Goal: Transaction & Acquisition: Book appointment/travel/reservation

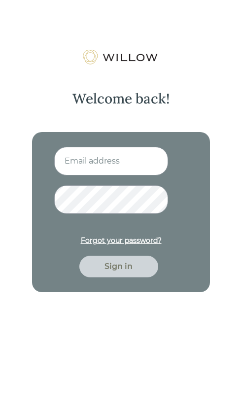
click at [77, 1] on input at bounding box center [111, 161] width 114 height 29
type input "[EMAIL_ADDRESS][DOMAIN_NAME]"
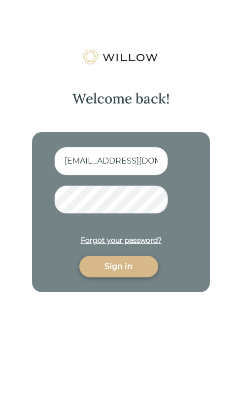
click at [79, 1] on button "Sign in" at bounding box center [118, 266] width 79 height 22
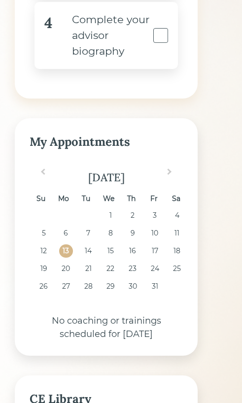
scroll to position [443, 0]
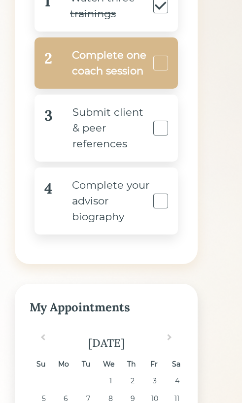
click at [147, 1] on div "Complete one coach session" at bounding box center [101, 62] width 98 height 31
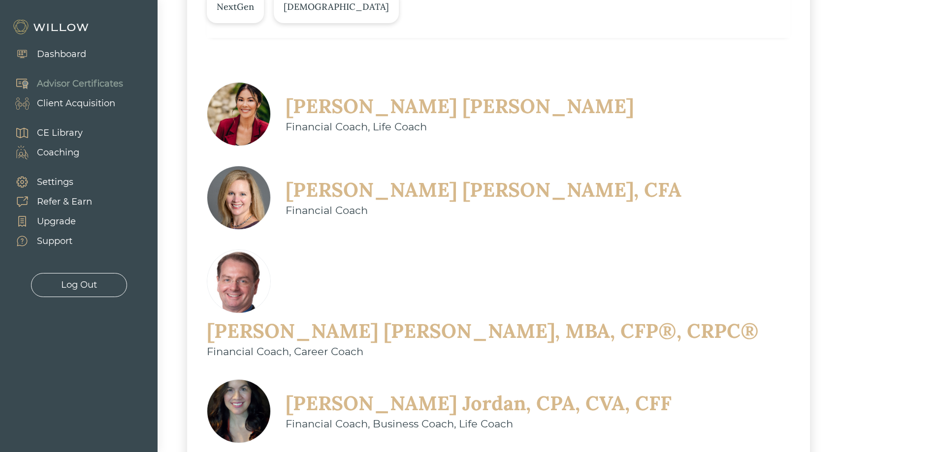
scroll to position [269, 0]
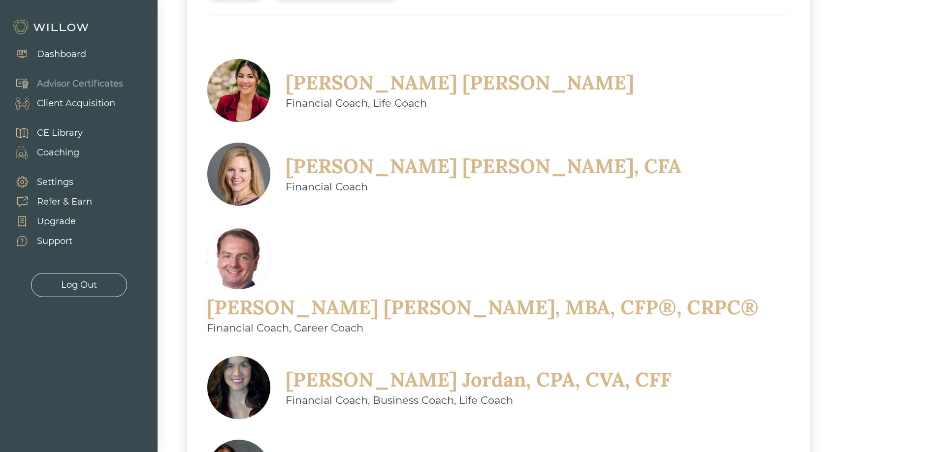
click at [241, 1] on div "[PERSON_NAME]" at bounding box center [459, 83] width 348 height 26
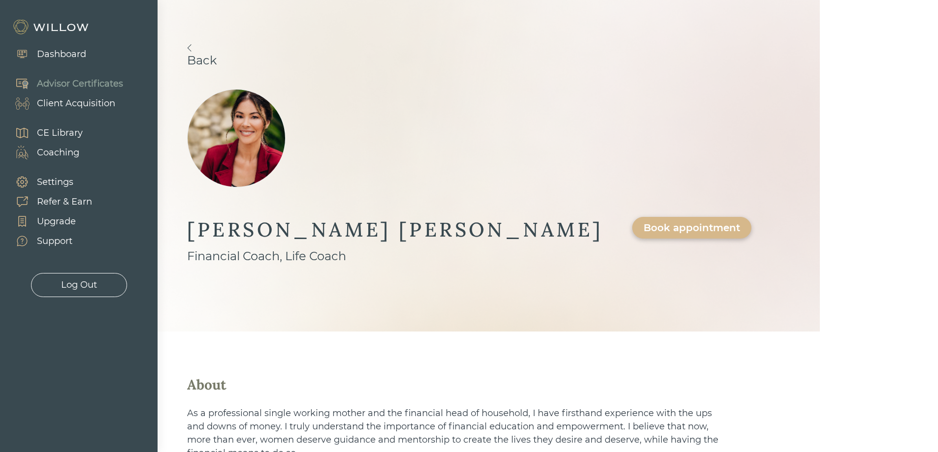
click at [241, 1] on div "Book appointment" at bounding box center [691, 228] width 96 height 12
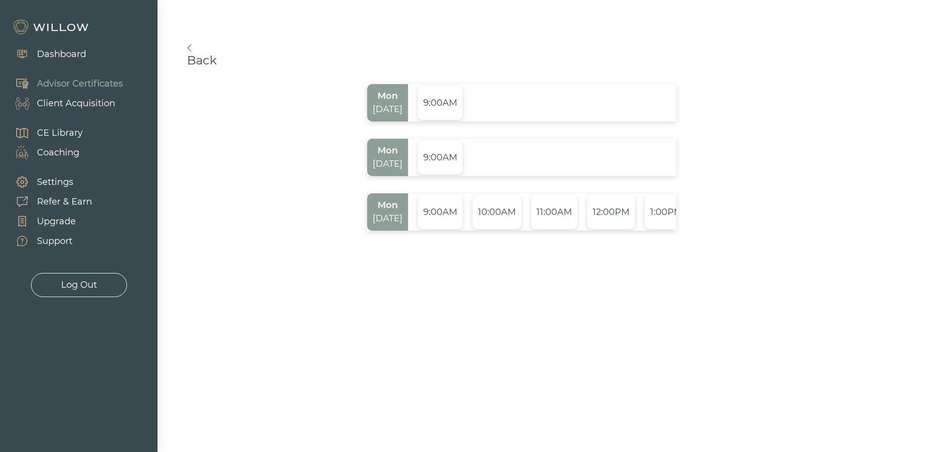
click at [221, 1] on link "Back" at bounding box center [521, 55] width 669 height 23
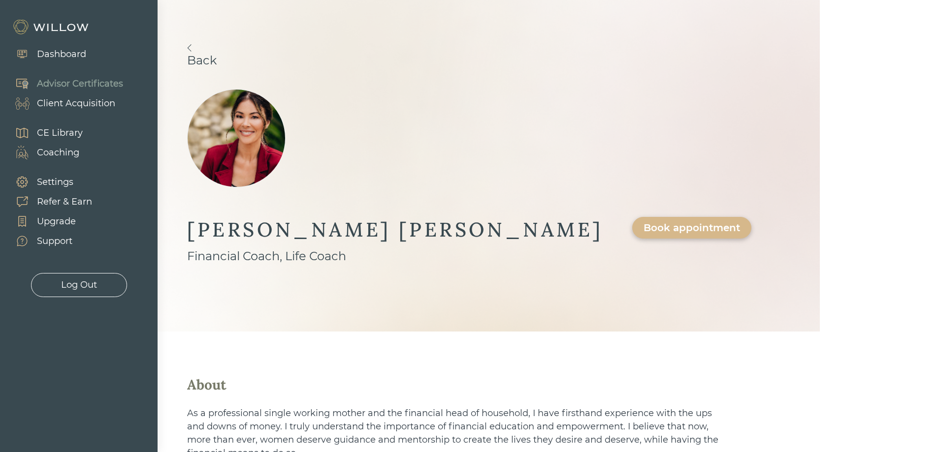
click at [221, 1] on link "Back" at bounding box center [488, 55] width 603 height 23
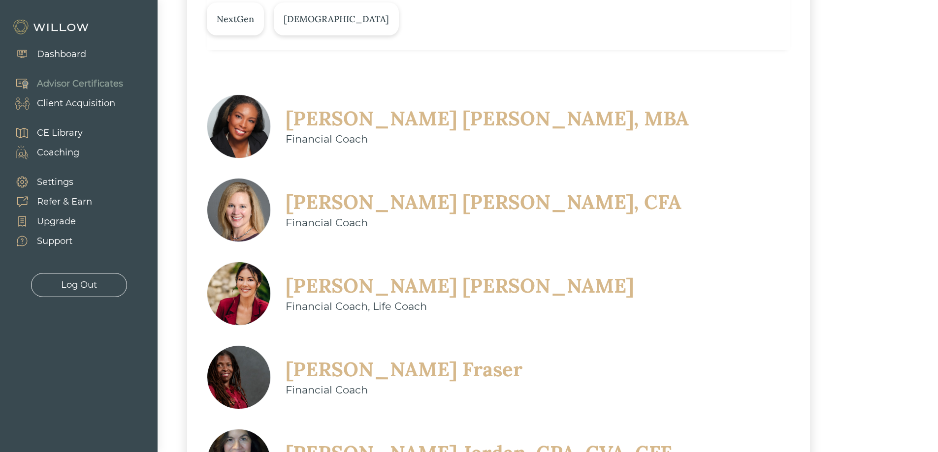
scroll to position [246, 0]
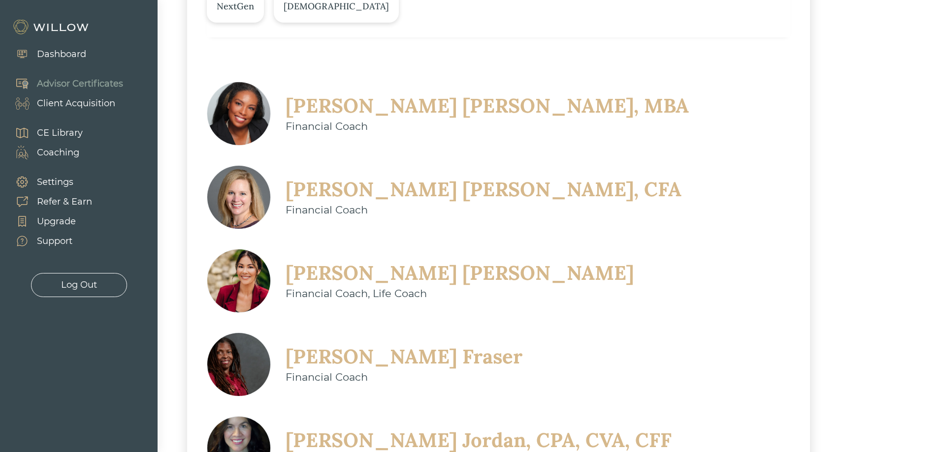
click at [241, 1] on div "[PERSON_NAME], CPA, CVA, CFF" at bounding box center [478, 441] width 386 height 26
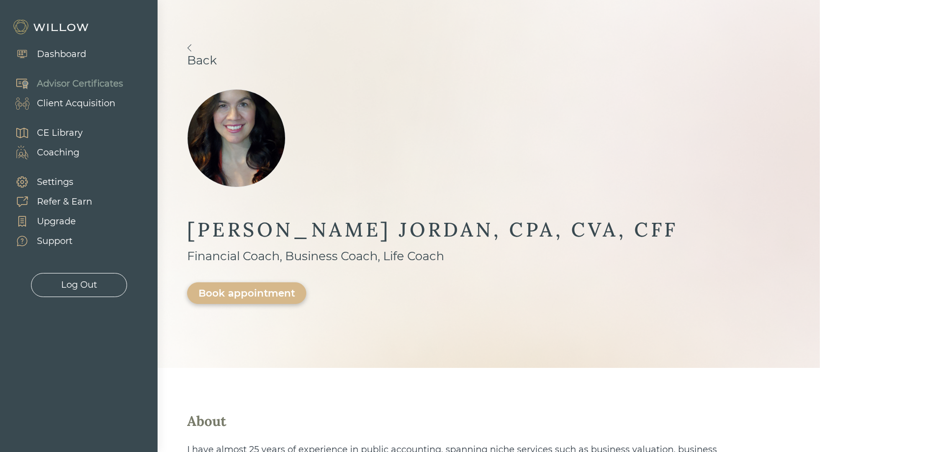
click at [241, 1] on div "Book appointment" at bounding box center [246, 293] width 96 height 12
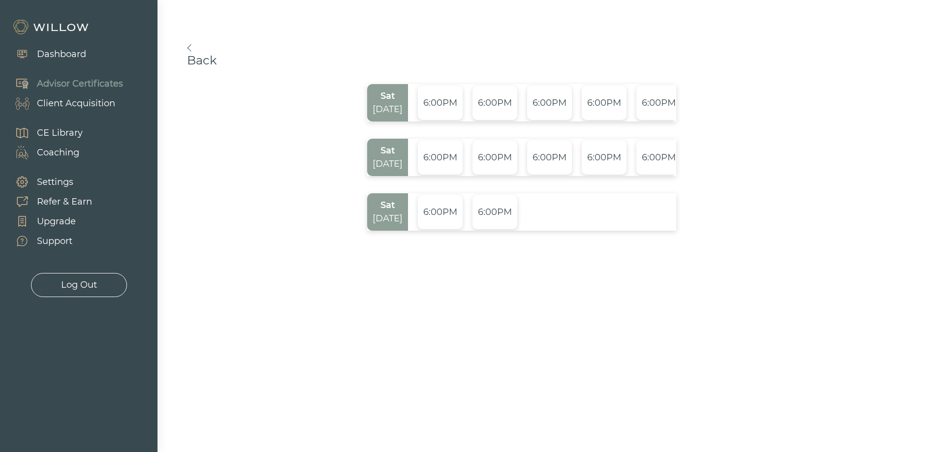
click at [220, 1] on link "Back" at bounding box center [521, 55] width 669 height 23
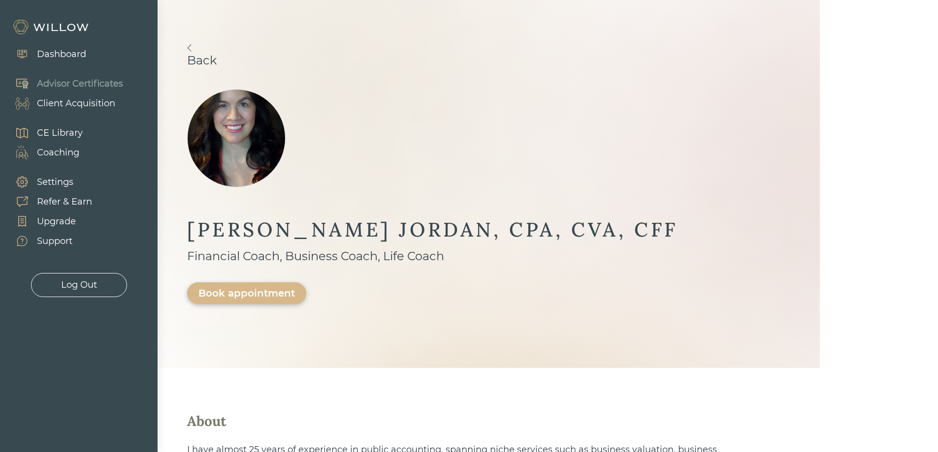
click at [206, 1] on link "Back" at bounding box center [488, 55] width 603 height 23
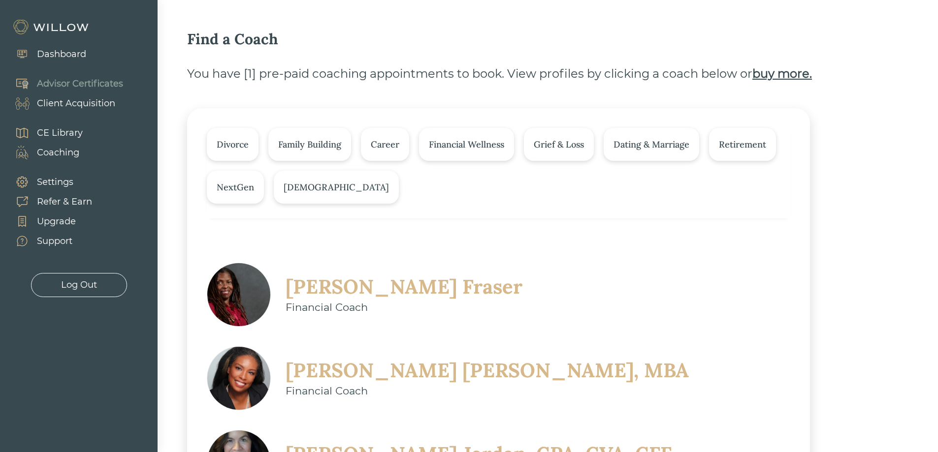
scroll to position [246, 0]
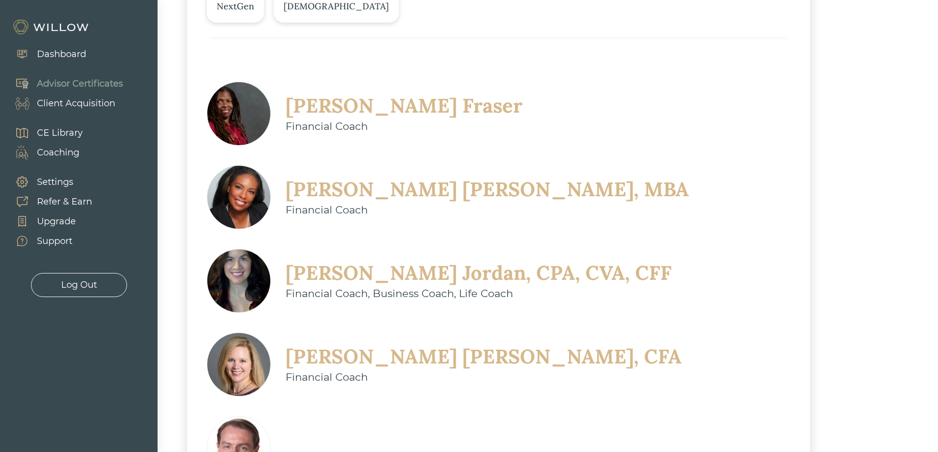
click at [241, 1] on div "[PERSON_NAME], MBA" at bounding box center [486, 190] width 403 height 26
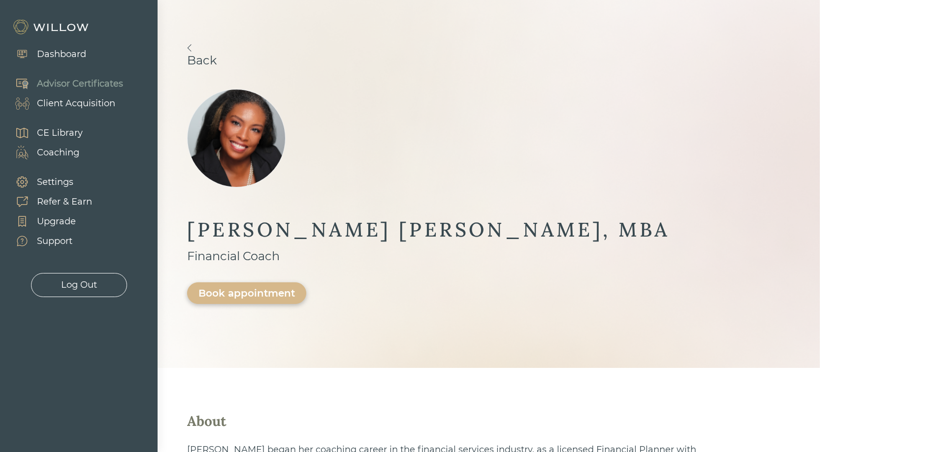
click at [241, 1] on div "Book appointment" at bounding box center [246, 293] width 96 height 12
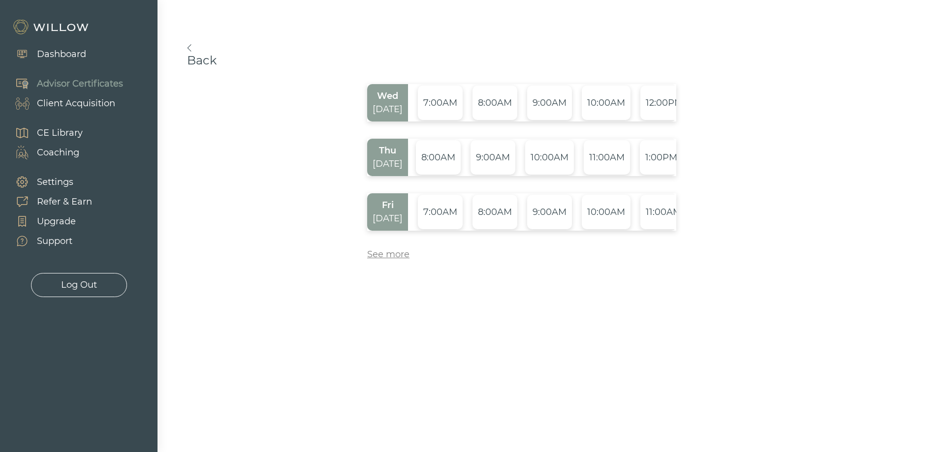
scroll to position [0, 61]
click at [241, 1] on div "10:00AM" at bounding box center [545, 157] width 49 height 34
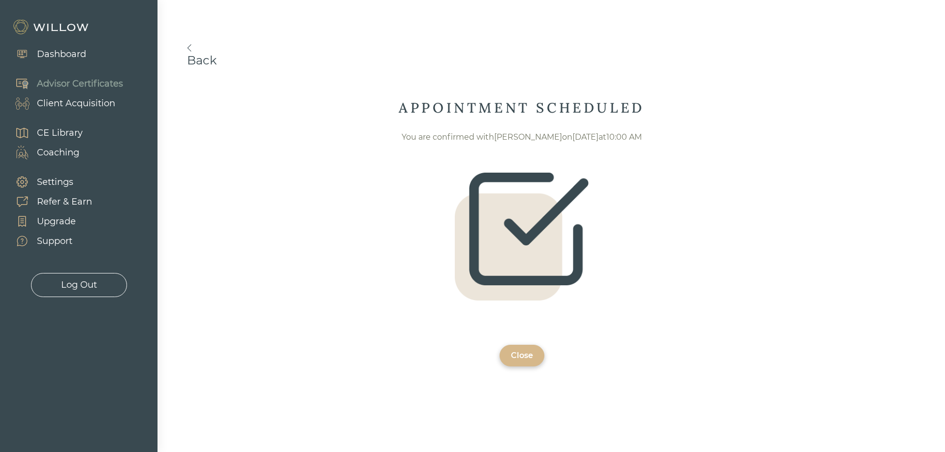
click at [233, 1] on link "Back" at bounding box center [521, 55] width 669 height 23
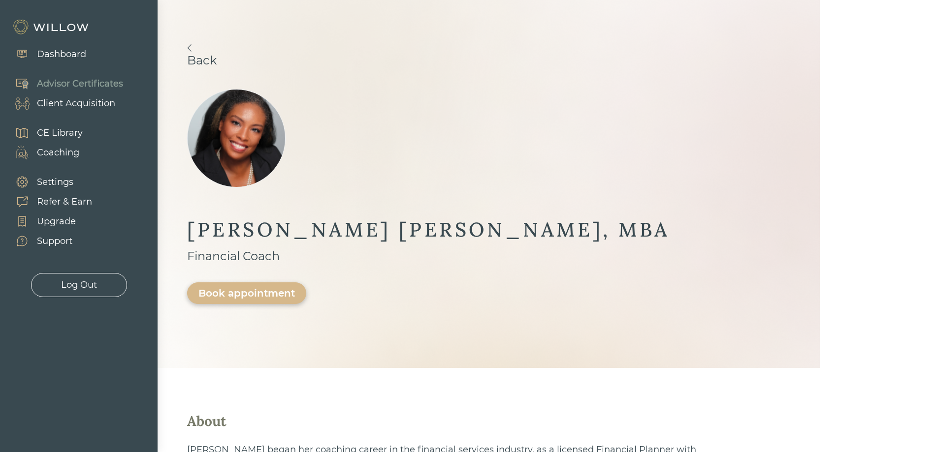
click at [233, 1] on link "Back" at bounding box center [488, 55] width 603 height 23
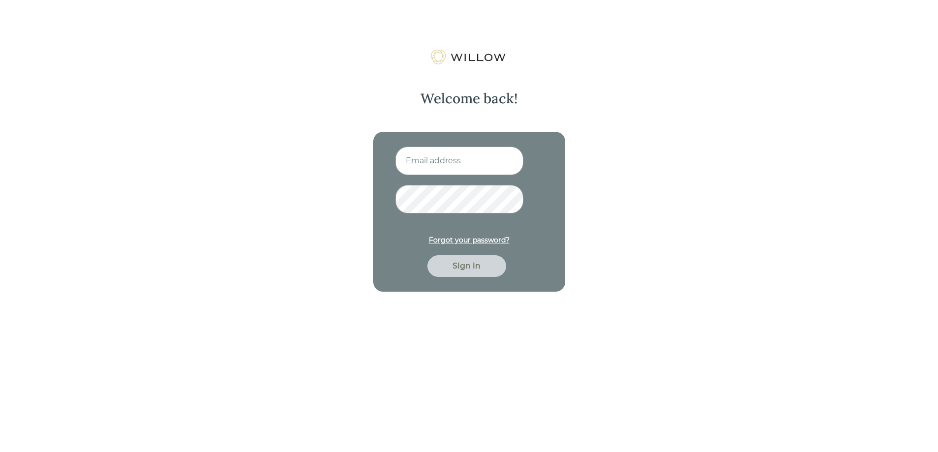
click at [431, 150] on input at bounding box center [459, 161] width 128 height 29
type input "s"
type input "[EMAIL_ADDRESS][DOMAIN_NAME]"
click at [427, 255] on button "Sign in" at bounding box center [466, 266] width 79 height 22
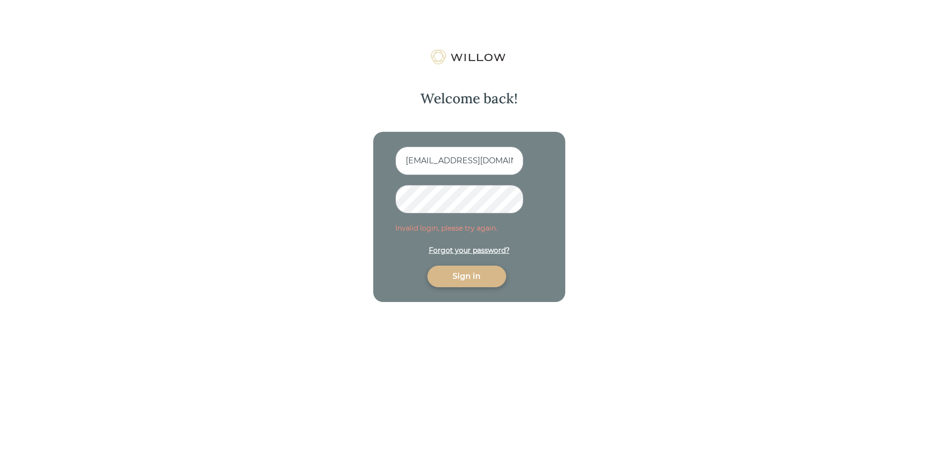
click at [195, 203] on div "Welcome back! lschmidt@beaconpointe.com Invalid login, please try again. Forgot…" at bounding box center [469, 275] width 938 height 452
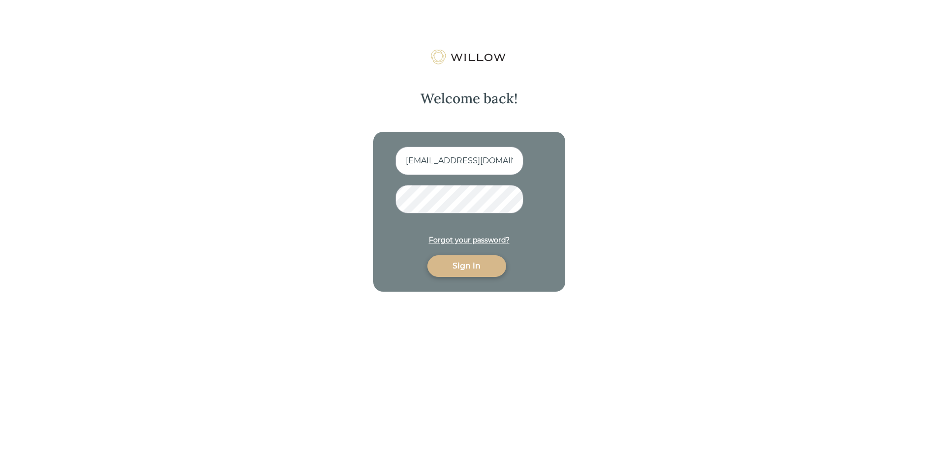
click at [427, 255] on button "Sign in" at bounding box center [466, 266] width 79 height 22
